Goal: Manage account settings

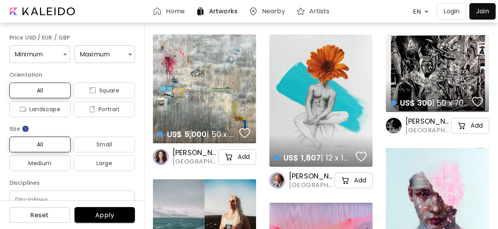
click at [446, 12] on p "Login" at bounding box center [452, 11] width 16 height 9
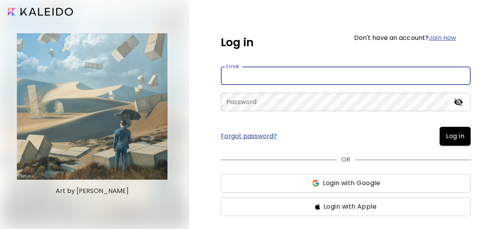
click at [275, 75] on input "email" at bounding box center [346, 76] width 250 height 18
type input "**********"
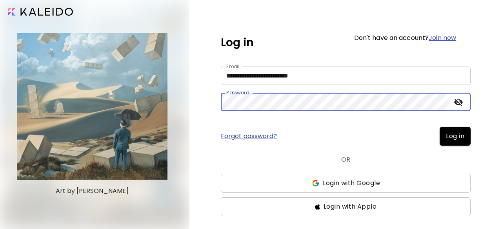
click at [440, 127] on button "Log in" at bounding box center [455, 136] width 31 height 19
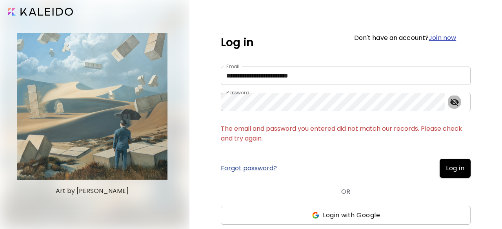
click at [452, 103] on icon "toggle password visibility" at bounding box center [454, 102] width 9 height 7
drag, startPoint x: 452, startPoint y: 103, endPoint x: 448, endPoint y: 103, distance: 3.9
click at [452, 103] on icon "toggle password visibility" at bounding box center [454, 102] width 9 height 6
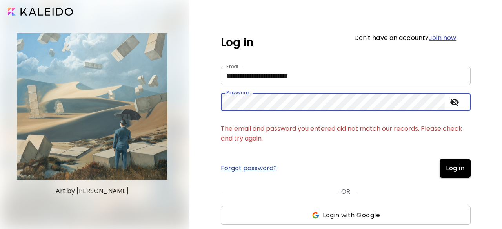
click at [448, 167] on span "Log in" at bounding box center [455, 168] width 18 height 9
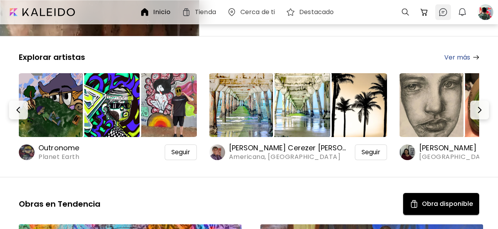
scroll to position [78, 0]
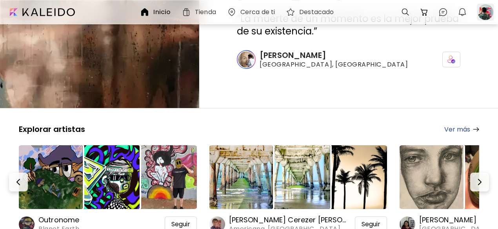
click at [486, 11] on div at bounding box center [485, 12] width 17 height 17
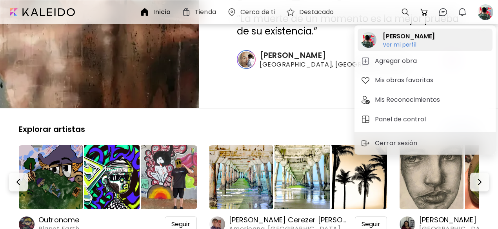
click at [393, 44] on h6 "Ver mi perfil" at bounding box center [409, 44] width 52 height 7
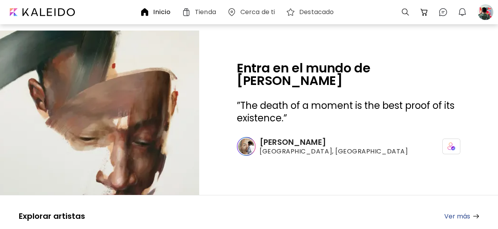
scroll to position [78, 0]
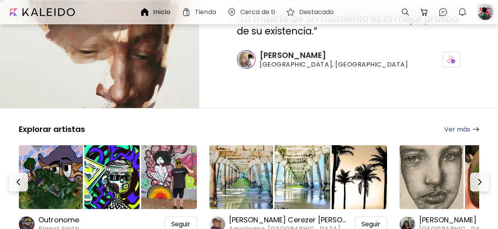
click at [487, 10] on div at bounding box center [485, 12] width 17 height 17
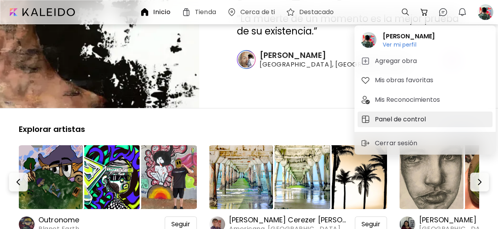
click at [395, 121] on h5 "Panel de control" at bounding box center [401, 119] width 53 height 9
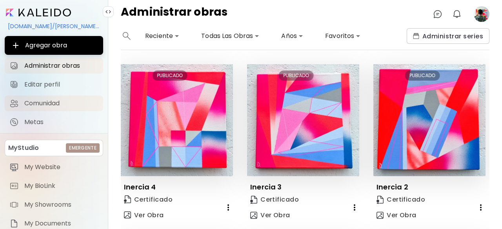
scroll to position [78, 0]
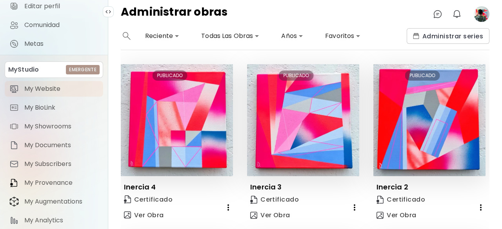
click at [38, 89] on span "My Website" at bounding box center [61, 89] width 74 height 8
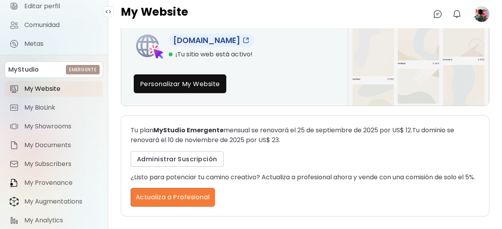
scroll to position [89, 0]
click at [190, 155] on span "Administrar Suscripción" at bounding box center [177, 159] width 80 height 8
